Goal: Task Accomplishment & Management: Complete application form

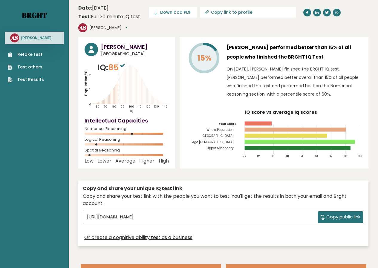
click at [33, 19] on link "Brght" at bounding box center [34, 15] width 25 height 10
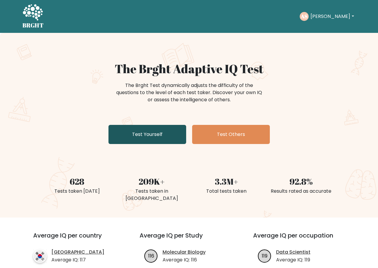
click at [160, 131] on link "Test Yourself" at bounding box center [148, 134] width 78 height 19
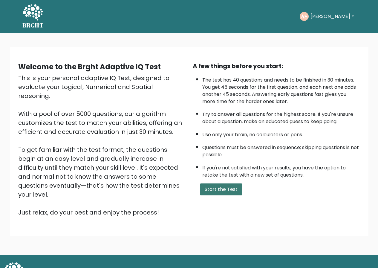
click at [218, 191] on button "Start the Test" at bounding box center [221, 190] width 42 height 12
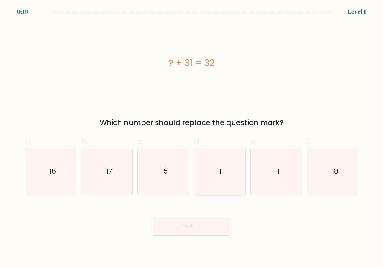
click at [206, 165] on icon "1" at bounding box center [219, 171] width 47 height 47
click at [192, 138] on input "d. 1" at bounding box center [191, 136] width 0 height 4
radio input "true"
click at [203, 231] on button "Next" at bounding box center [192, 226] width 78 height 19
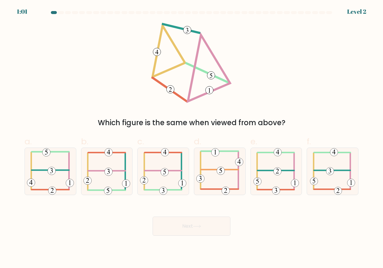
click at [203, 228] on button "Next" at bounding box center [192, 226] width 78 height 19
click at [280, 80] on div "Which figure is the same when viewed from above?" at bounding box center [191, 76] width 341 height 106
click at [39, 180] on icon at bounding box center [50, 171] width 47 height 47
click at [191, 138] on input "a." at bounding box center [191, 136] width 0 height 4
radio input "true"
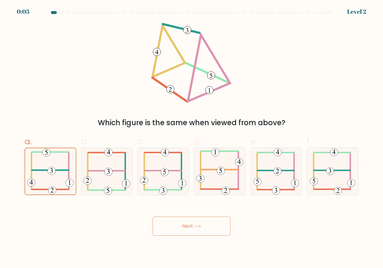
click at [215, 223] on button "Next" at bounding box center [192, 226] width 78 height 19
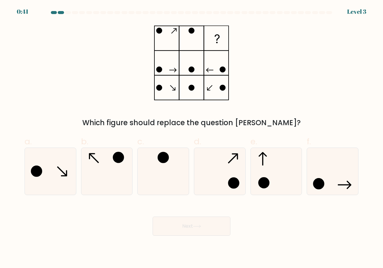
click at [124, 44] on div "Which figure should replace the question mark?" at bounding box center [191, 76] width 341 height 106
click at [58, 173] on icon at bounding box center [50, 171] width 47 height 47
click at [191, 138] on input "a." at bounding box center [191, 136] width 0 height 4
radio input "true"
click at [181, 223] on button "Next" at bounding box center [192, 226] width 78 height 19
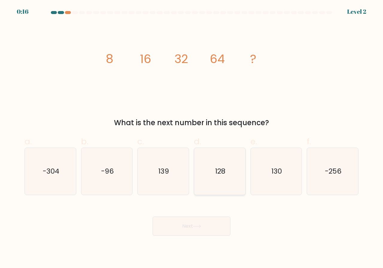
click at [205, 163] on icon "128" at bounding box center [219, 171] width 47 height 47
click at [192, 138] on input "d. 128" at bounding box center [191, 136] width 0 height 4
radio input "true"
click at [197, 235] on button "Next" at bounding box center [192, 226] width 78 height 19
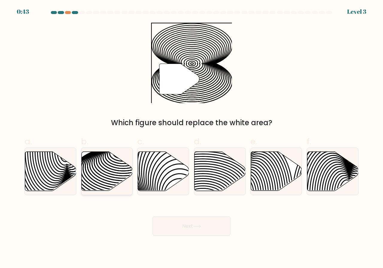
click at [109, 167] on icon at bounding box center [106, 171] width 51 height 39
click at [191, 138] on input "b." at bounding box center [191, 136] width 0 height 4
radio input "true"
click at [176, 223] on button "Next" at bounding box center [192, 226] width 78 height 19
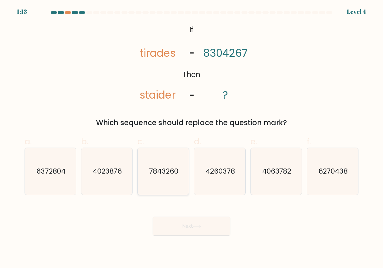
click at [173, 169] on text "7843260" at bounding box center [163, 172] width 29 height 10
click at [191, 138] on input "c. 7843260" at bounding box center [191, 136] width 0 height 4
radio input "true"
click at [191, 220] on button "Next" at bounding box center [192, 226] width 78 height 19
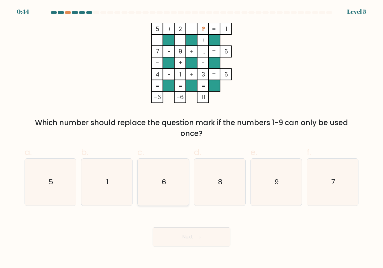
click at [171, 184] on icon "6" at bounding box center [163, 182] width 47 height 47
click at [191, 138] on input "c. 6" at bounding box center [191, 136] width 0 height 4
radio input "true"
click at [200, 241] on button "Next" at bounding box center [192, 237] width 78 height 19
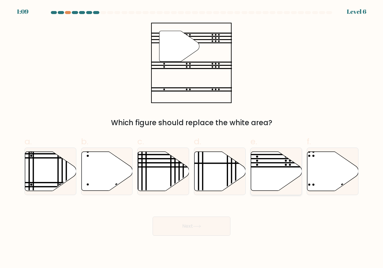
click at [280, 180] on icon at bounding box center [276, 171] width 51 height 39
click at [192, 138] on input "e." at bounding box center [191, 136] width 0 height 4
radio input "true"
click at [186, 226] on button "Next" at bounding box center [192, 226] width 78 height 19
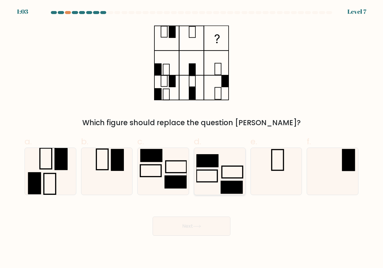
click at [238, 168] on icon at bounding box center [219, 171] width 47 height 47
click at [192, 138] on input "d." at bounding box center [191, 136] width 0 height 4
radio input "true"
click at [204, 232] on button "Next" at bounding box center [192, 226] width 78 height 19
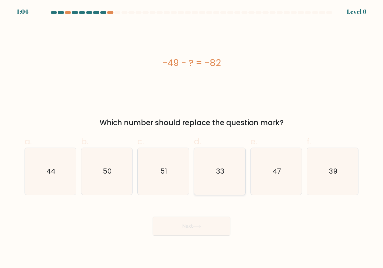
drag, startPoint x: 224, startPoint y: 159, endPoint x: 224, endPoint y: 162, distance: 3.0
click at [224, 159] on icon "33" at bounding box center [219, 171] width 47 height 47
click at [192, 138] on input "d. 33" at bounding box center [191, 136] width 0 height 4
radio input "true"
click at [196, 226] on icon at bounding box center [197, 226] width 8 height 3
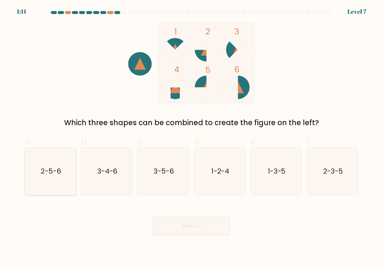
click at [54, 180] on icon "2-5-6" at bounding box center [50, 171] width 47 height 47
click at [191, 138] on input "a. 2-5-6" at bounding box center [191, 136] width 0 height 4
radio input "true"
click at [197, 226] on icon at bounding box center [197, 226] width 8 height 3
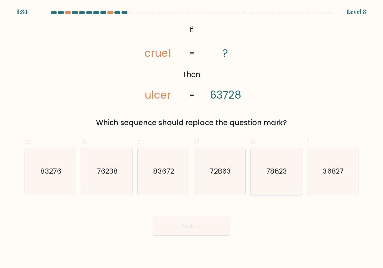
click at [280, 170] on text "78623" at bounding box center [276, 172] width 21 height 10
click at [192, 138] on input "e. 78623" at bounding box center [191, 136] width 0 height 4
radio input "true"
click at [204, 231] on button "Next" at bounding box center [192, 226] width 78 height 19
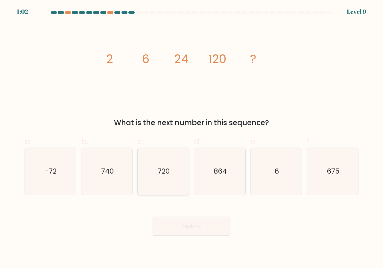
click at [177, 172] on icon "720" at bounding box center [163, 171] width 47 height 47
click at [191, 138] on input "c. 720" at bounding box center [191, 136] width 0 height 4
radio input "true"
click at [203, 235] on button "Next" at bounding box center [192, 226] width 78 height 19
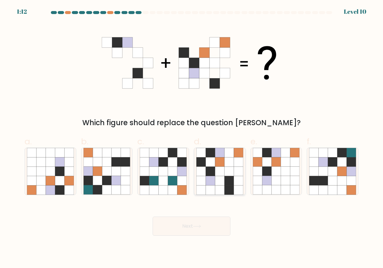
click at [214, 163] on icon at bounding box center [210, 162] width 9 height 9
click at [192, 138] on input "d." at bounding box center [191, 136] width 0 height 4
radio input "true"
click at [205, 231] on button "Next" at bounding box center [192, 226] width 78 height 19
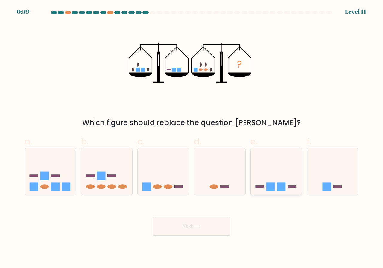
click at [288, 176] on icon at bounding box center [276, 171] width 51 height 42
click at [192, 138] on input "e." at bounding box center [191, 136] width 0 height 4
radio input "true"
click at [206, 221] on button "Next" at bounding box center [192, 226] width 78 height 19
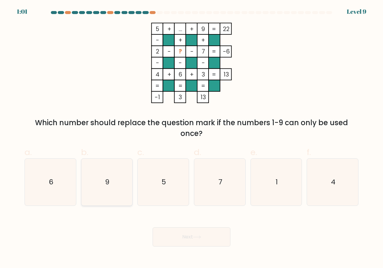
click at [98, 190] on icon "9" at bounding box center [106, 182] width 47 height 47
click at [191, 138] on input "b. 9" at bounding box center [191, 136] width 0 height 4
radio input "true"
click at [189, 240] on button "Next" at bounding box center [192, 237] width 78 height 19
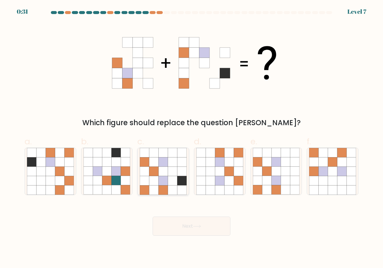
click at [167, 165] on icon at bounding box center [163, 162] width 9 height 9
click at [191, 138] on input "c." at bounding box center [191, 136] width 0 height 4
radio input "true"
click at [223, 222] on button "Next" at bounding box center [192, 226] width 78 height 19
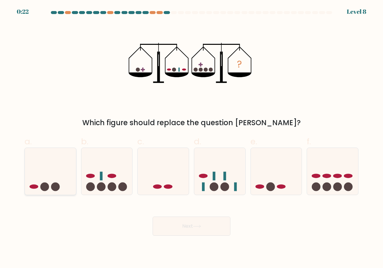
click at [46, 161] on icon at bounding box center [50, 171] width 51 height 42
click at [191, 138] on input "a." at bounding box center [191, 136] width 0 height 4
radio input "true"
click at [189, 220] on button "Next" at bounding box center [192, 226] width 78 height 19
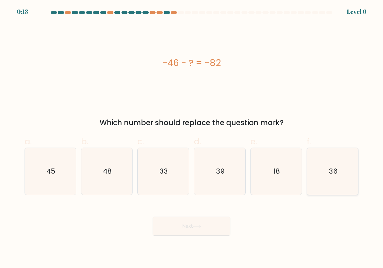
click at [328, 173] on icon "36" at bounding box center [332, 171] width 47 height 47
click at [192, 138] on input "f. 36" at bounding box center [191, 136] width 0 height 4
radio input "true"
click at [210, 221] on button "Next" at bounding box center [192, 226] width 78 height 19
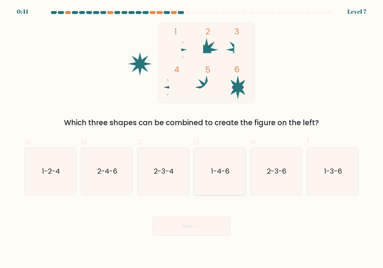
click at [215, 169] on text "1-4-6" at bounding box center [220, 172] width 18 height 10
click at [192, 138] on input "d. 1-4-6" at bounding box center [191, 136] width 0 height 4
radio input "true"
click at [203, 224] on button "Next" at bounding box center [192, 226] width 78 height 19
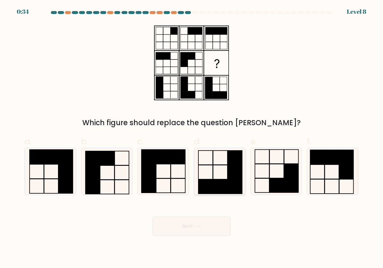
click at [225, 158] on icon at bounding box center [219, 171] width 47 height 47
click at [192, 138] on input "d." at bounding box center [191, 136] width 0 height 4
radio input "true"
click at [223, 229] on button "Next" at bounding box center [192, 226] width 78 height 19
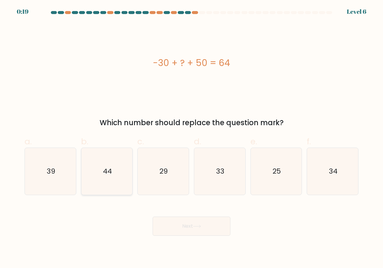
click at [105, 164] on icon "44" at bounding box center [106, 171] width 47 height 47
click at [191, 138] on input "b. 44" at bounding box center [191, 136] width 0 height 4
radio input "true"
click at [188, 223] on button "Next" at bounding box center [192, 226] width 78 height 19
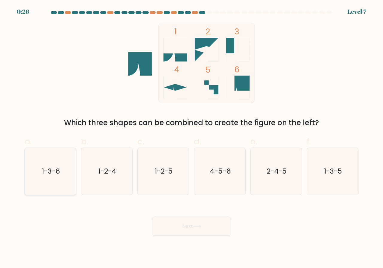
click at [50, 170] on text "1-3-6" at bounding box center [51, 172] width 18 height 10
click at [191, 138] on input "a. 1-3-6" at bounding box center [191, 136] width 0 height 4
radio input "true"
click at [203, 223] on button "Next" at bounding box center [192, 226] width 78 height 19
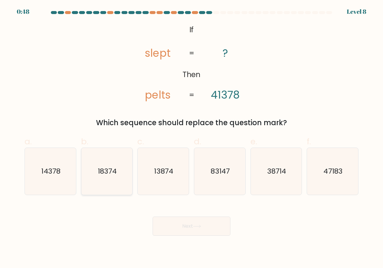
click at [104, 175] on text "18374" at bounding box center [107, 172] width 19 height 10
click at [191, 138] on input "b. 18374" at bounding box center [191, 136] width 0 height 4
radio input "true"
click at [226, 175] on text "83147" at bounding box center [220, 172] width 19 height 10
click at [192, 138] on input "d. 83147" at bounding box center [191, 136] width 0 height 4
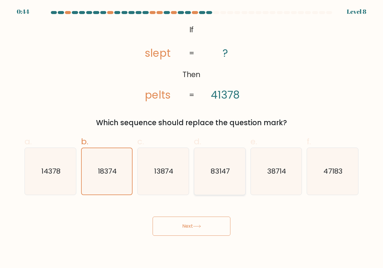
radio input "true"
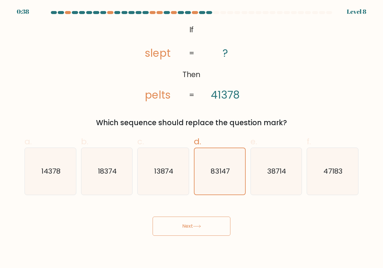
click at [192, 230] on button "Next" at bounding box center [192, 226] width 78 height 19
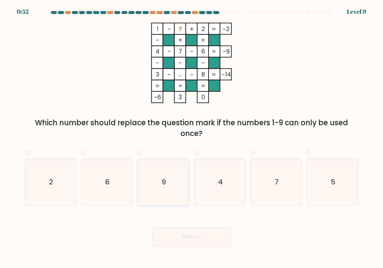
click at [177, 172] on icon "9" at bounding box center [163, 182] width 47 height 47
click at [191, 138] on input "c. 9" at bounding box center [191, 136] width 0 height 4
radio input "true"
click at [214, 232] on button "Next" at bounding box center [192, 237] width 78 height 19
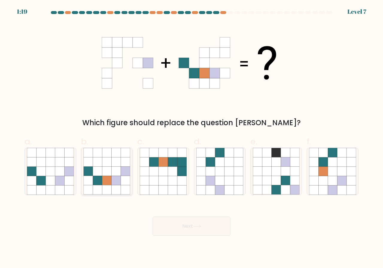
click at [123, 178] on icon at bounding box center [125, 180] width 9 height 9
click at [191, 138] on input "b." at bounding box center [191, 136] width 0 height 4
radio input "true"
click at [175, 228] on button "Next" at bounding box center [192, 226] width 78 height 19
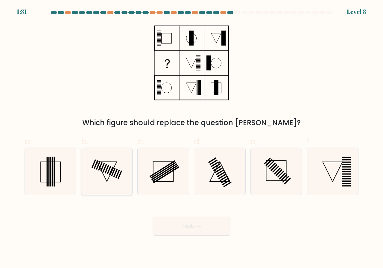
click at [126, 163] on icon at bounding box center [106, 171] width 47 height 47
click at [191, 138] on input "b." at bounding box center [191, 136] width 0 height 4
radio input "true"
click at [190, 226] on button "Next" at bounding box center [192, 226] width 78 height 19
click at [170, 228] on button "Next" at bounding box center [192, 226] width 78 height 19
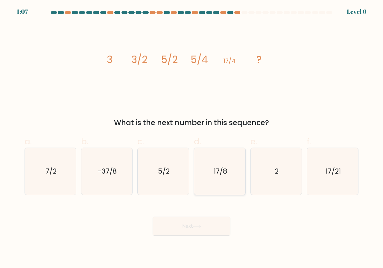
click at [215, 180] on icon "17/8" at bounding box center [219, 171] width 47 height 47
click at [192, 138] on input "d. 17/8" at bounding box center [191, 136] width 0 height 4
radio input "true"
click at [198, 227] on icon at bounding box center [196, 226] width 7 height 3
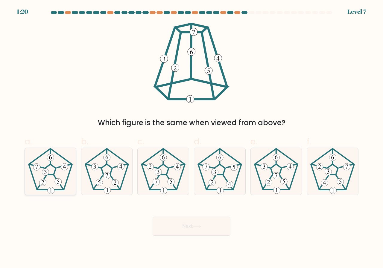
click at [56, 166] on icon at bounding box center [50, 171] width 47 height 47
click at [191, 138] on input "a." at bounding box center [191, 136] width 0 height 4
radio input "true"
click at [185, 231] on button "Next" at bounding box center [192, 226] width 78 height 19
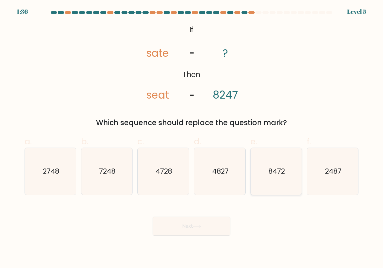
click at [267, 169] on icon "8472" at bounding box center [276, 171] width 47 height 47
click at [192, 138] on input "e. 8472" at bounding box center [191, 136] width 0 height 4
radio input "true"
click at [196, 228] on icon at bounding box center [197, 226] width 8 height 3
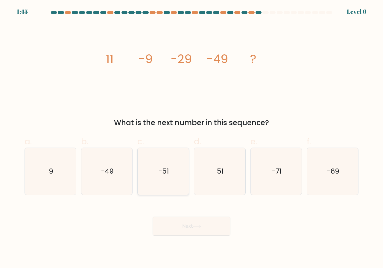
click at [159, 170] on text "-51" at bounding box center [164, 172] width 10 height 10
click at [191, 138] on input "c. -51" at bounding box center [191, 136] width 0 height 4
radio input "true"
click at [202, 225] on button "Next" at bounding box center [192, 226] width 78 height 19
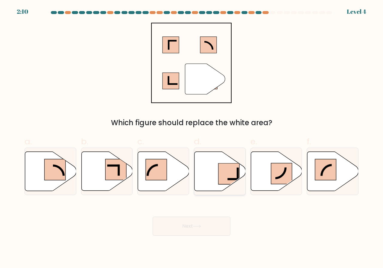
click at [229, 179] on icon at bounding box center [232, 179] width 11 height 0
click at [192, 138] on input "d." at bounding box center [191, 136] width 0 height 4
radio input "true"
click at [219, 221] on button "Next" at bounding box center [192, 226] width 78 height 19
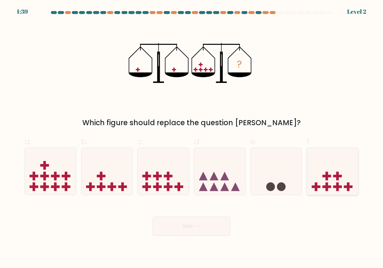
click at [332, 167] on icon at bounding box center [332, 171] width 51 height 42
click at [192, 138] on input "f." at bounding box center [191, 136] width 0 height 4
radio input "true"
click at [185, 225] on button "Next" at bounding box center [192, 226] width 78 height 19
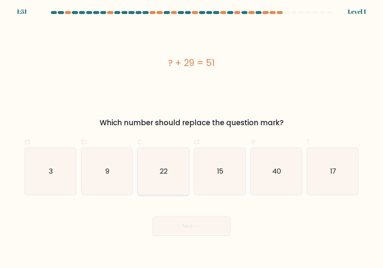
click at [165, 157] on icon "22" at bounding box center [163, 171] width 47 height 47
click at [191, 138] on input "c. 22" at bounding box center [191, 136] width 0 height 4
radio input "true"
click at [197, 228] on icon at bounding box center [197, 226] width 8 height 3
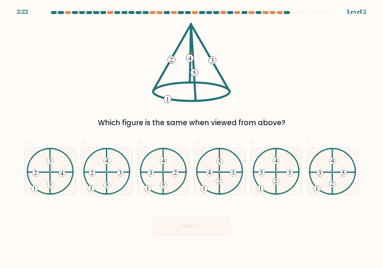
click at [85, 197] on form at bounding box center [191, 123] width 383 height 225
drag, startPoint x: 97, startPoint y: 184, endPoint x: 199, endPoint y: 230, distance: 111.8
click at [98, 184] on icon at bounding box center [106, 171] width 47 height 47
click at [191, 138] on input "b." at bounding box center [191, 136] width 0 height 4
radio input "true"
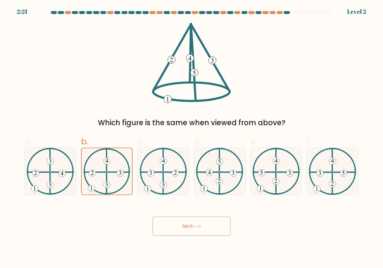
drag, startPoint x: 209, startPoint y: 236, endPoint x: 209, endPoint y: 232, distance: 4.2
click at [209, 234] on body "2:21 Level 2" at bounding box center [191, 134] width 383 height 268
click at [209, 232] on button "Next" at bounding box center [192, 226] width 78 height 19
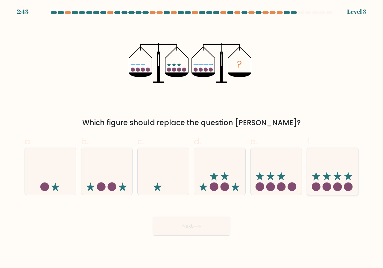
click at [335, 171] on icon at bounding box center [332, 171] width 51 height 42
click at [192, 138] on input "f." at bounding box center [191, 136] width 0 height 4
radio input "true"
click at [201, 220] on button "Next" at bounding box center [192, 226] width 78 height 19
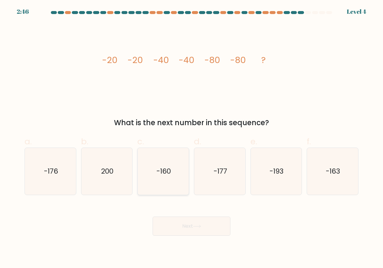
click at [162, 158] on icon "-160" at bounding box center [163, 171] width 47 height 47
click at [191, 138] on input "c. -160" at bounding box center [191, 136] width 0 height 4
radio input "true"
click at [194, 223] on button "Next" at bounding box center [192, 226] width 78 height 19
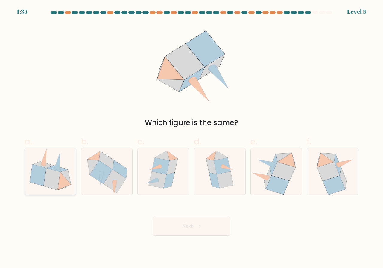
click at [51, 188] on icon at bounding box center [52, 179] width 16 height 22
click at [191, 138] on input "a." at bounding box center [191, 136] width 0 height 4
radio input "true"
click at [214, 232] on button "Next" at bounding box center [192, 226] width 78 height 19
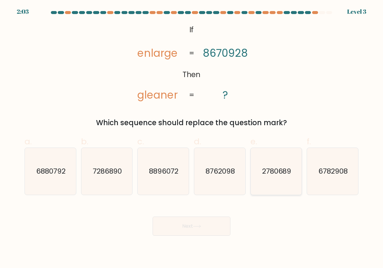
click at [276, 180] on icon "2780689" at bounding box center [276, 171] width 47 height 47
click at [192, 138] on input "e. 2780689" at bounding box center [191, 136] width 0 height 4
radio input "true"
click at [200, 226] on icon at bounding box center [197, 226] width 8 height 3
click at [201, 227] on icon at bounding box center [197, 226] width 8 height 3
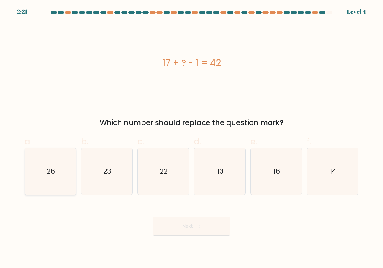
click at [53, 159] on icon "26" at bounding box center [50, 171] width 47 height 47
click at [191, 138] on input "a. 26" at bounding box center [191, 136] width 0 height 4
radio input "true"
click at [185, 220] on button "Next" at bounding box center [192, 226] width 78 height 19
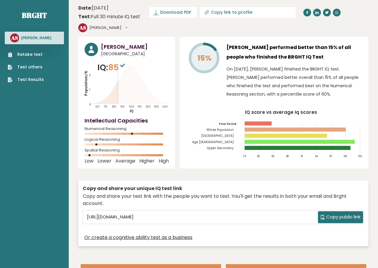
click at [36, 55] on link "Retake test" at bounding box center [26, 54] width 36 height 6
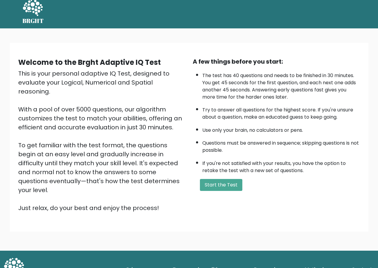
scroll to position [6, 0]
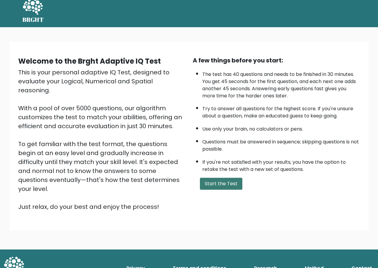
click at [214, 180] on button "Start the Test" at bounding box center [221, 184] width 42 height 12
click at [324, 7] on button "[PERSON_NAME]" at bounding box center [332, 11] width 47 height 8
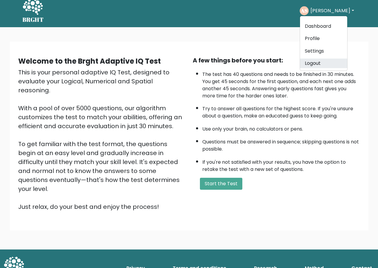
click at [322, 62] on link "Logout" at bounding box center [323, 64] width 47 height 10
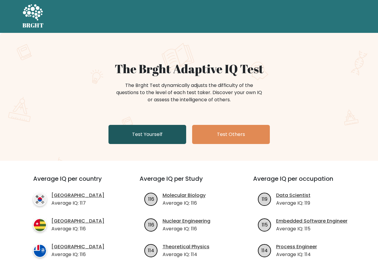
click at [162, 127] on link "Test Yourself" at bounding box center [148, 134] width 78 height 19
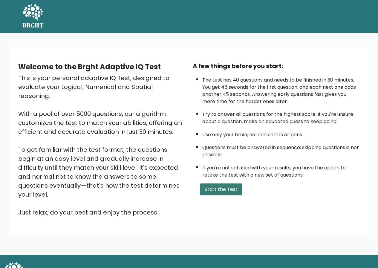
click at [218, 191] on button "Start the Test" at bounding box center [221, 190] width 42 height 12
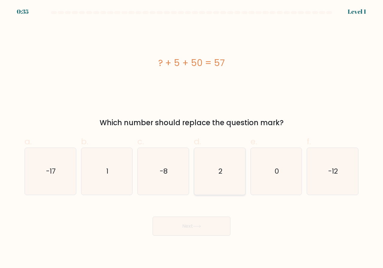
click at [231, 161] on icon "2" at bounding box center [219, 171] width 47 height 47
click at [192, 138] on input "d. 2" at bounding box center [191, 136] width 0 height 4
radio input "true"
click at [208, 230] on button "Next" at bounding box center [192, 226] width 78 height 19
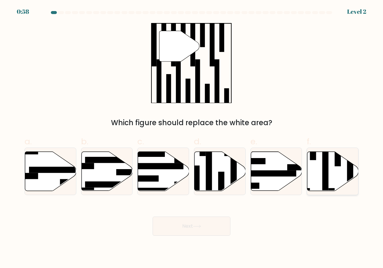
click at [328, 162] on rect at bounding box center [325, 170] width 6 height 56
click at [192, 138] on input "f." at bounding box center [191, 136] width 0 height 4
radio input "true"
click at [201, 228] on icon at bounding box center [197, 226] width 8 height 3
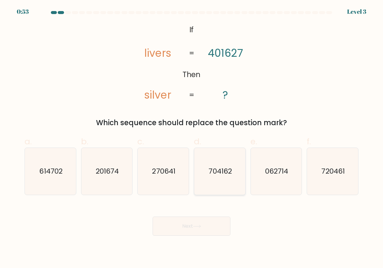
click at [210, 175] on text "704162" at bounding box center [220, 172] width 23 height 10
click at [192, 138] on input "d. 704162" at bounding box center [191, 136] width 0 height 4
radio input "true"
click at [203, 229] on button "Next" at bounding box center [192, 226] width 78 height 19
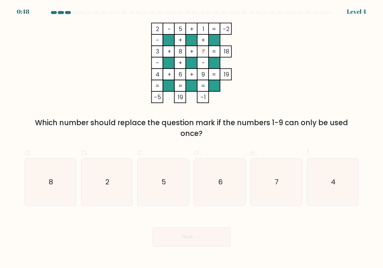
click at [188, 224] on div "Next" at bounding box center [191, 230] width 341 height 34
click at [270, 184] on icon "7" at bounding box center [276, 182] width 47 height 47
click at [192, 138] on input "e. 7" at bounding box center [191, 136] width 0 height 4
radio input "true"
click at [206, 239] on button "Next" at bounding box center [192, 237] width 78 height 19
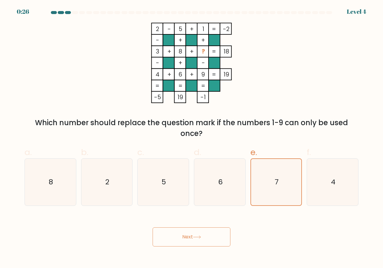
click at [191, 233] on button "Next" at bounding box center [192, 237] width 78 height 19
click at [188, 235] on button "Next" at bounding box center [192, 237] width 78 height 19
click at [211, 238] on button "Next" at bounding box center [192, 237] width 78 height 19
click at [278, 175] on icon "7" at bounding box center [276, 182] width 46 height 46
click at [192, 138] on input "e. 7" at bounding box center [191, 136] width 0 height 4
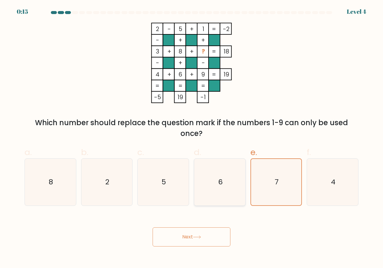
click at [206, 183] on icon "6" at bounding box center [219, 182] width 47 height 47
click at [192, 138] on input "d. 6" at bounding box center [191, 136] width 0 height 4
radio input "true"
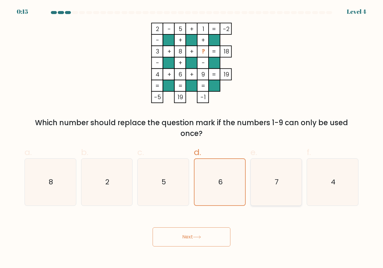
click at [281, 181] on icon "7" at bounding box center [276, 182] width 47 height 47
click at [192, 138] on input "e. 7" at bounding box center [191, 136] width 0 height 4
radio input "true"
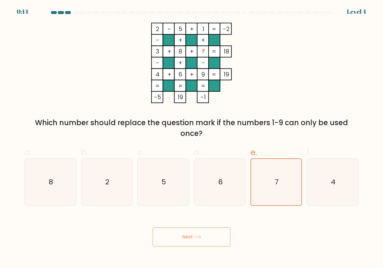
click at [193, 238] on button "Next" at bounding box center [192, 237] width 78 height 19
click at [193, 236] on button "Next" at bounding box center [192, 237] width 78 height 19
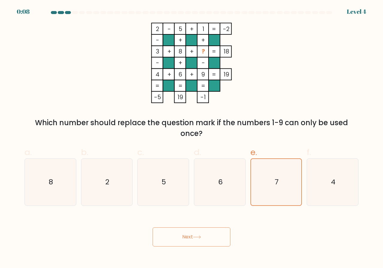
click at [207, 237] on button "Next" at bounding box center [192, 237] width 78 height 19
click at [206, 237] on button "Next" at bounding box center [192, 237] width 78 height 19
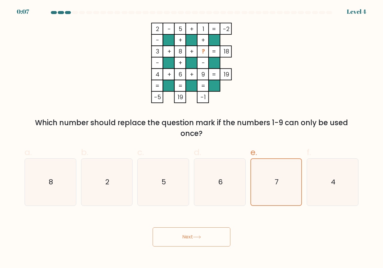
click at [206, 238] on button "Next" at bounding box center [192, 237] width 78 height 19
click at [153, 228] on button "Next" at bounding box center [192, 237] width 78 height 19
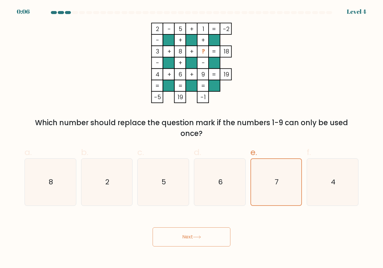
click at [191, 235] on button "Next" at bounding box center [192, 237] width 78 height 19
click at [221, 204] on icon "6" at bounding box center [219, 182] width 47 height 47
click at [192, 138] on input "d. 6" at bounding box center [191, 136] width 0 height 4
radio input "true"
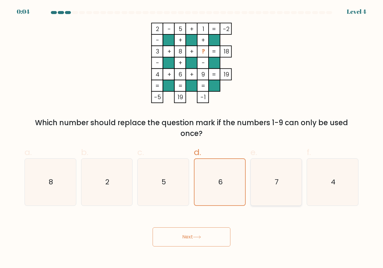
click at [281, 191] on icon "7" at bounding box center [276, 182] width 47 height 47
click at [192, 138] on input "e. 7" at bounding box center [191, 136] width 0 height 4
radio input "true"
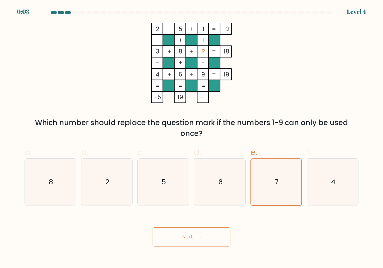
click at [204, 236] on button "Next" at bounding box center [192, 237] width 78 height 19
click at [205, 235] on button "Next" at bounding box center [192, 237] width 78 height 19
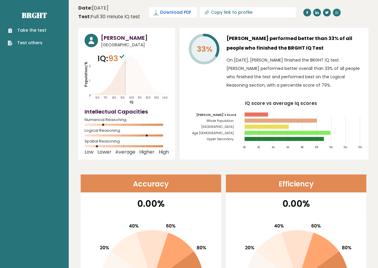
click at [184, 12] on span "Download PDF" at bounding box center [175, 12] width 31 height 6
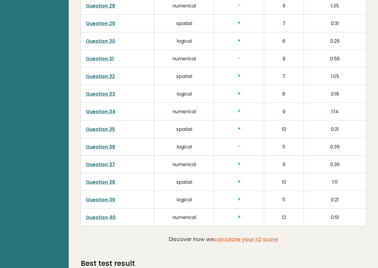
scroll to position [1388, 0]
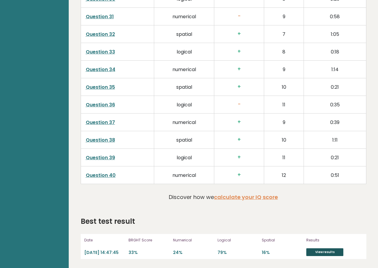
click at [320, 250] on link "View results" at bounding box center [325, 253] width 37 height 8
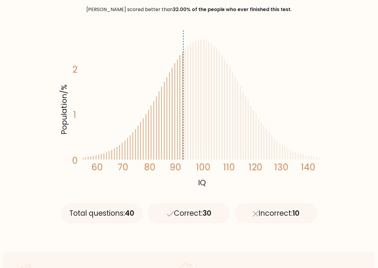
scroll to position [54, 0]
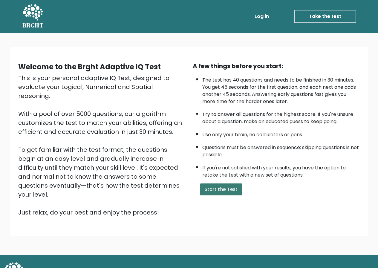
click at [220, 191] on button "Start the Test" at bounding box center [221, 190] width 42 height 12
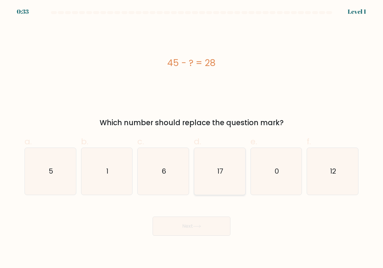
click at [223, 158] on icon "17" at bounding box center [219, 171] width 47 height 47
click at [192, 138] on input "d. 17" at bounding box center [191, 136] width 0 height 4
radio input "true"
click at [207, 223] on button "Next" at bounding box center [192, 226] width 78 height 19
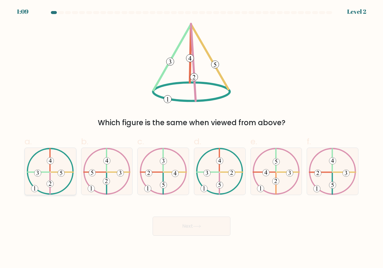
click at [38, 172] on 369 at bounding box center [37, 173] width 7 height 7
click at [191, 138] on input "a." at bounding box center [191, 136] width 0 height 4
radio input "true"
click at [193, 222] on button "Next" at bounding box center [192, 226] width 78 height 19
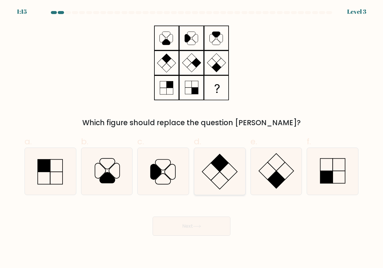
click at [234, 173] on icon at bounding box center [219, 171] width 47 height 47
click at [192, 138] on input "d." at bounding box center [191, 136] width 0 height 4
radio input "true"
click at [194, 225] on button "Next" at bounding box center [192, 226] width 78 height 19
